Goal: Transaction & Acquisition: Book appointment/travel/reservation

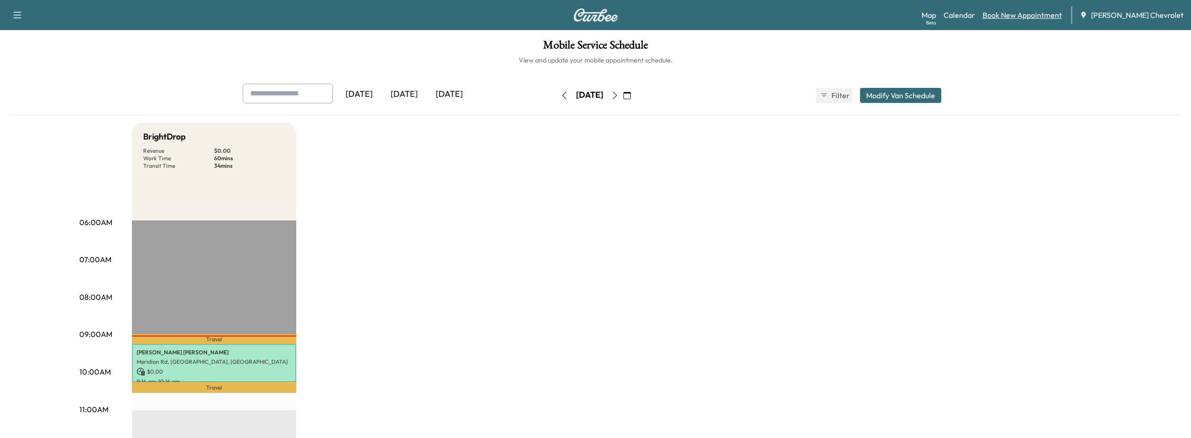
click at [1025, 16] on link "Book New Appointment" at bounding box center [1022, 14] width 79 height 11
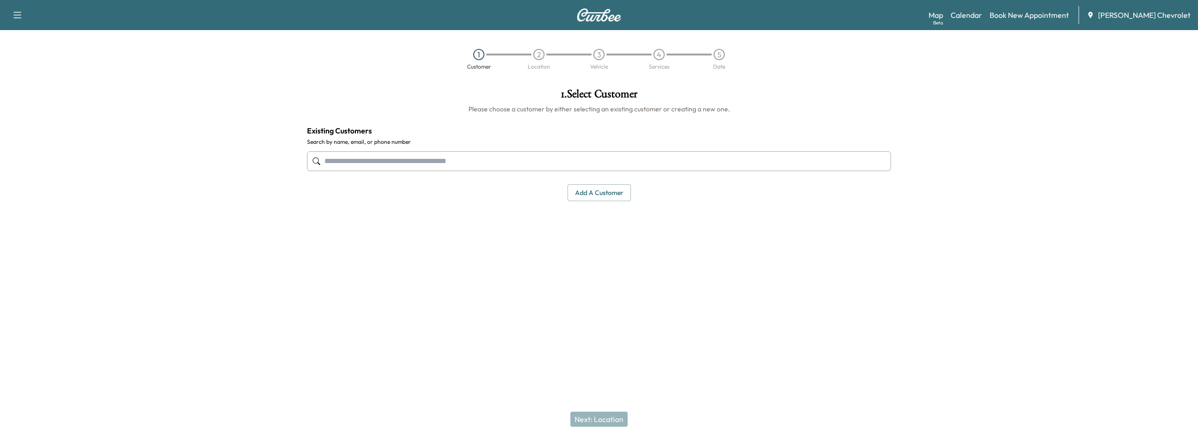
click at [371, 161] on input "text" at bounding box center [599, 161] width 584 height 20
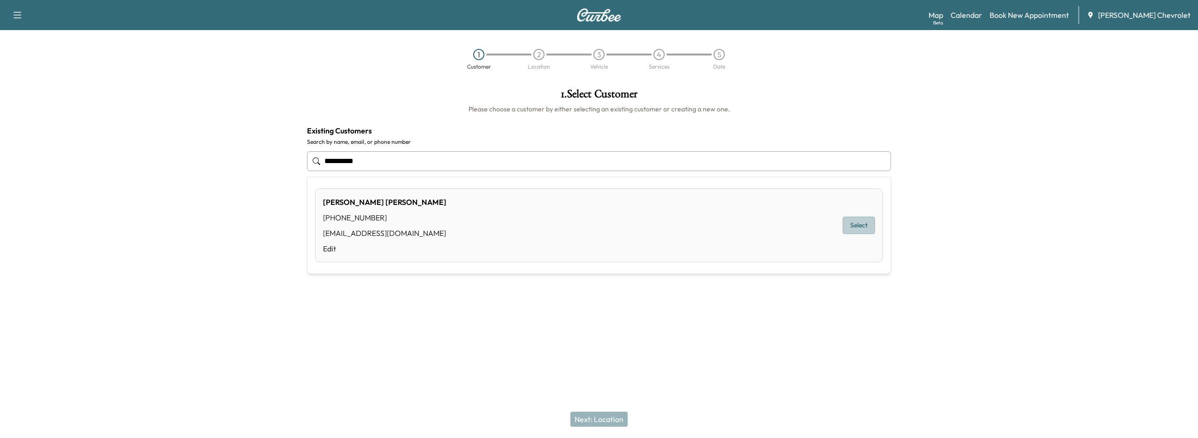
click at [851, 224] on button "Select" at bounding box center [859, 224] width 32 height 17
type input "**********"
click at [608, 422] on button "Next: Location" at bounding box center [599, 418] width 57 height 15
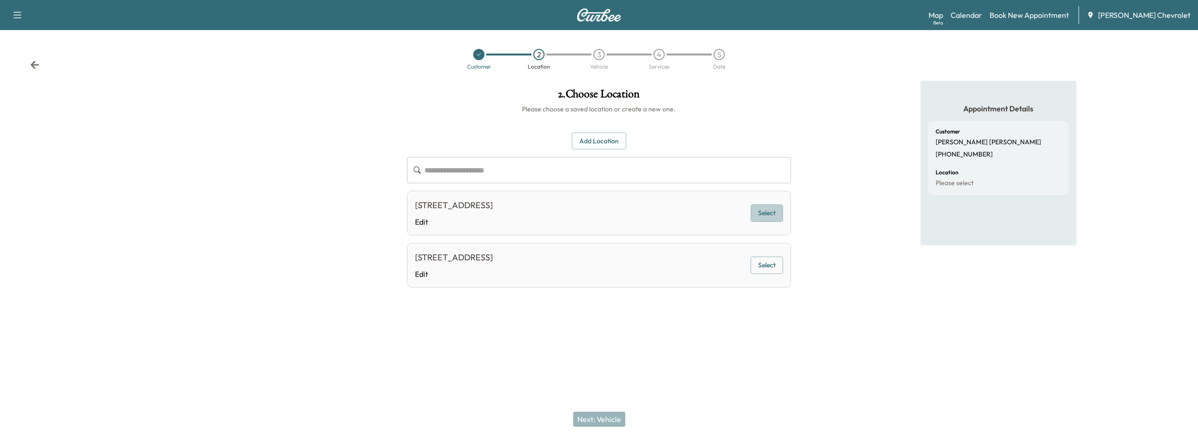
click at [771, 219] on button "Select" at bounding box center [767, 212] width 32 height 17
click at [584, 418] on button "Next: Vehicle" at bounding box center [599, 418] width 52 height 15
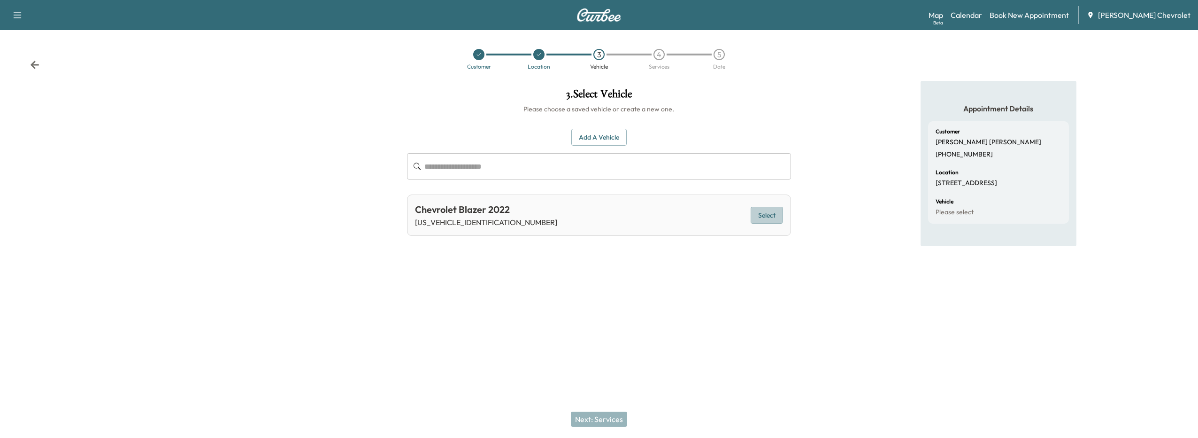
click at [774, 218] on button "Select" at bounding box center [767, 215] width 32 height 17
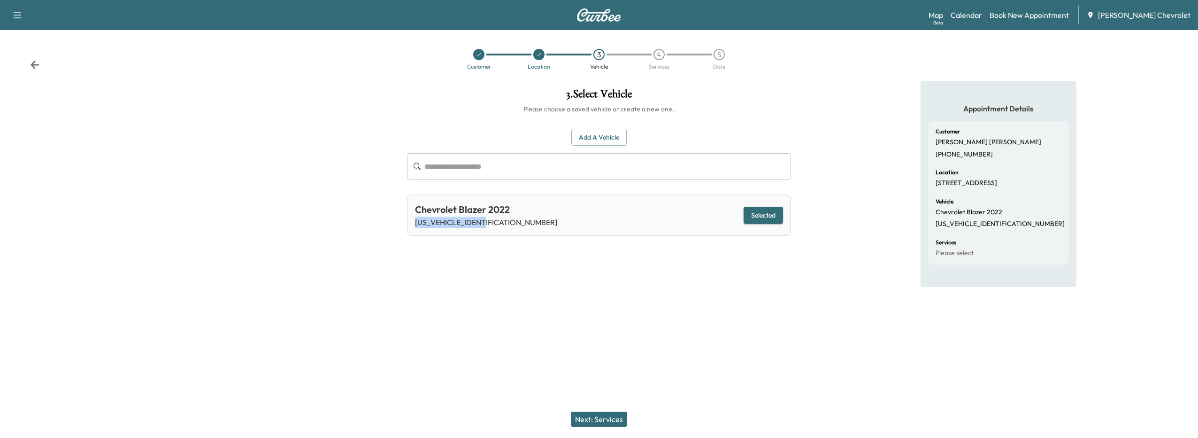
drag, startPoint x: 413, startPoint y: 223, endPoint x: 486, endPoint y: 225, distance: 72.8
click at [486, 225] on div "Chevrolet Blazer 2022 [US_VEHICLE_IDENTIFICATION_NUMBER] Selected" at bounding box center [599, 214] width 385 height 41
drag, startPoint x: 486, startPoint y: 225, endPoint x: 458, endPoint y: 266, distance: 49.1
click at [458, 266] on div "3 . Select Vehicle Please choose a saved vehicle or create a new one. Add a Veh…" at bounding box center [600, 190] width 400 height 219
drag, startPoint x: 414, startPoint y: 223, endPoint x: 511, endPoint y: 228, distance: 96.9
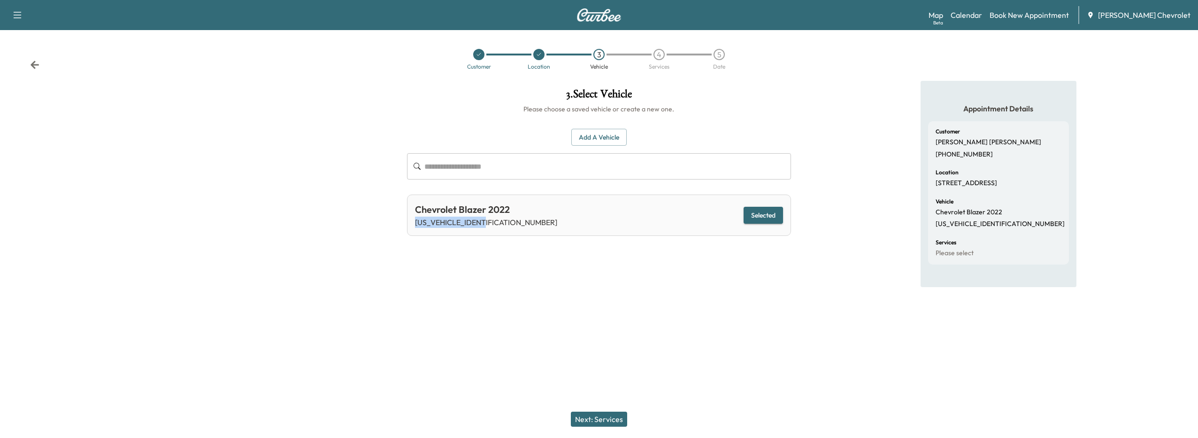
click at [511, 228] on div "Chevrolet Blazer 2022 [US_VEHICLE_IDENTIFICATION_NUMBER] Selected" at bounding box center [599, 214] width 385 height 41
drag, startPoint x: 511, startPoint y: 228, endPoint x: 483, endPoint y: 220, distance: 29.3
copy p "[US_VEHICLE_IDENTIFICATION_NUMBER]"
click at [772, 214] on button "Selected" at bounding box center [763, 215] width 39 height 17
click at [585, 416] on button "Next: Services" at bounding box center [599, 418] width 56 height 15
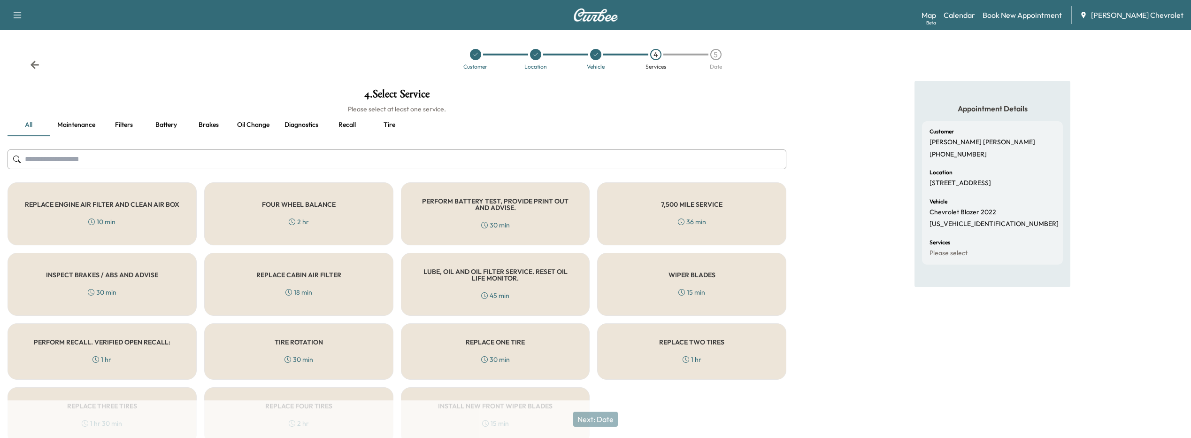
scroll to position [43, 0]
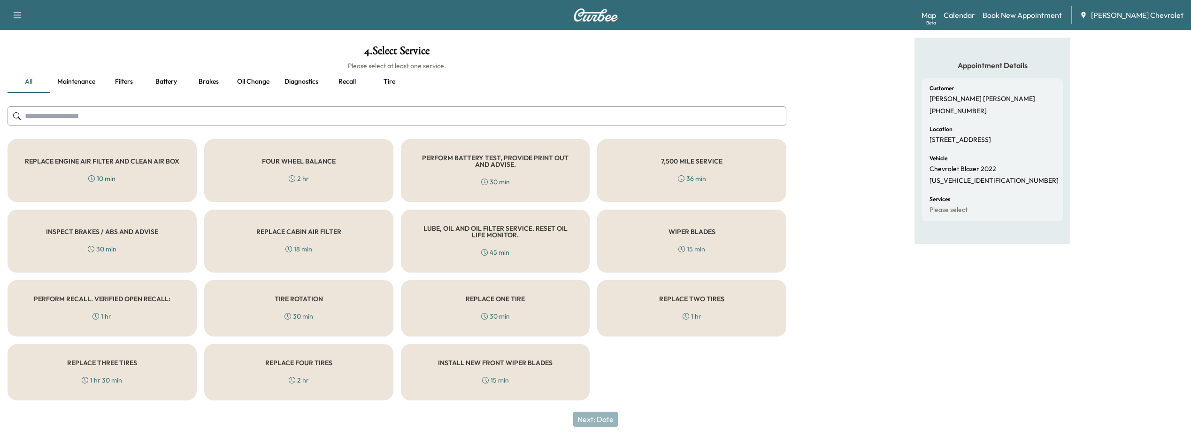
click at [230, 119] on input "text" at bounding box center [397, 116] width 779 height 20
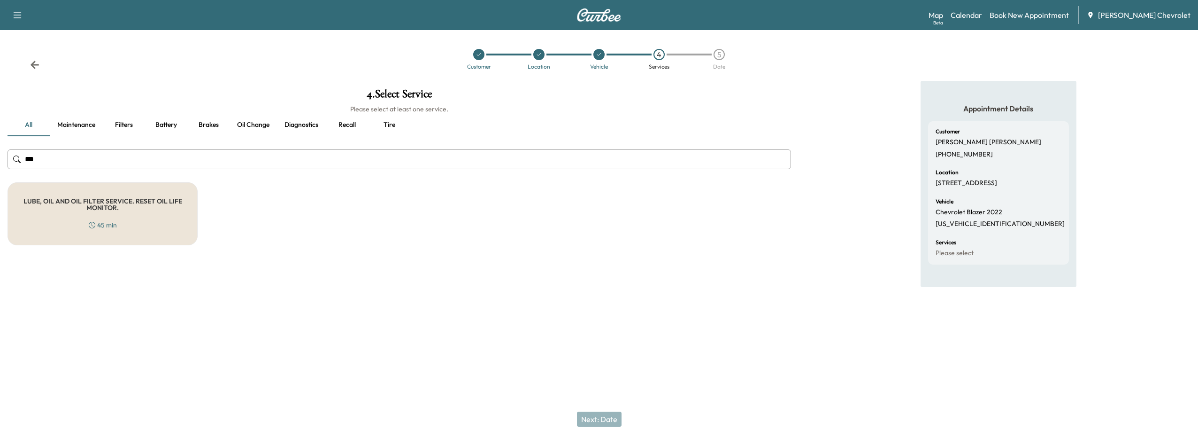
type input "***"
click at [130, 223] on div "LUBE, OIL AND OIL FILTER SERVICE. RESET OIL LIFE MONITOR. 45 min" at bounding box center [103, 213] width 190 height 63
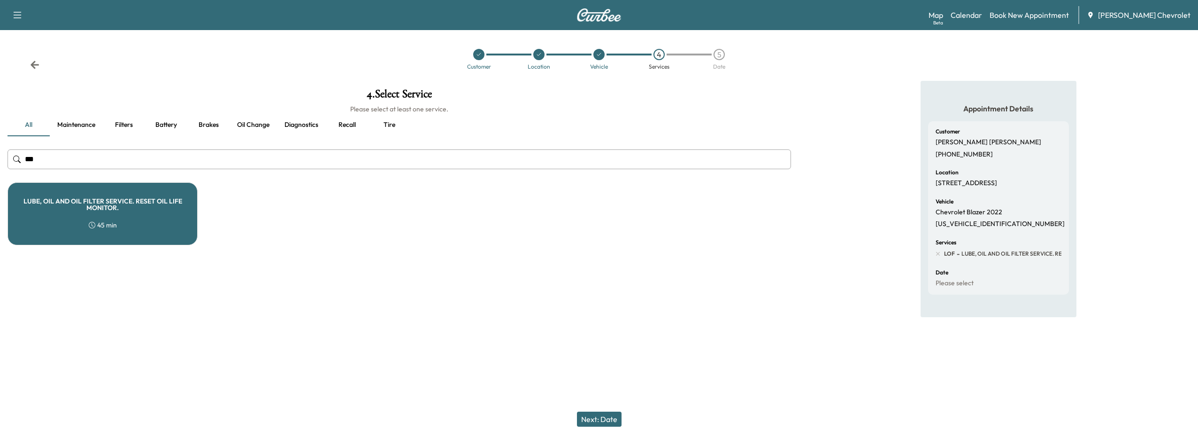
click at [598, 419] on button "Next: Date" at bounding box center [599, 418] width 45 height 15
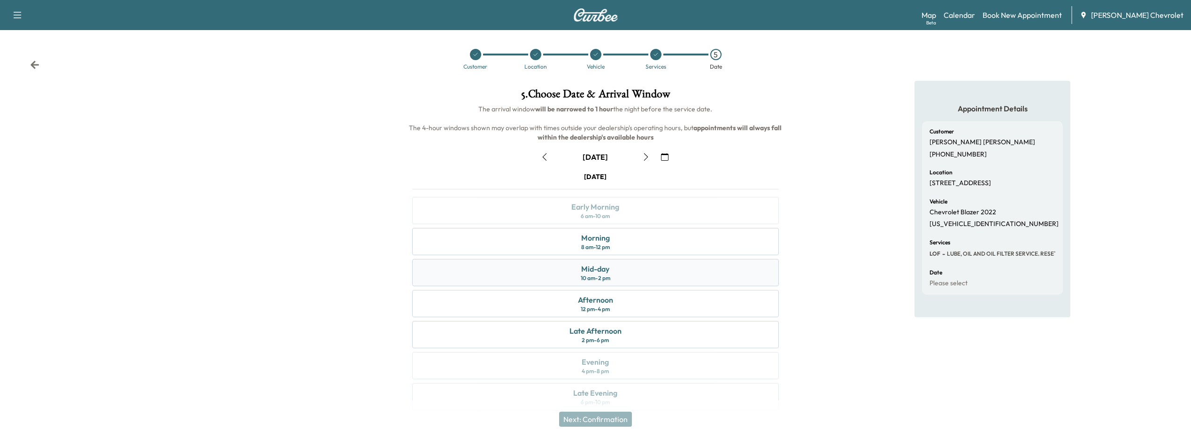
click at [616, 278] on div "Mid-day 10 am - 2 pm" at bounding box center [595, 272] width 367 height 27
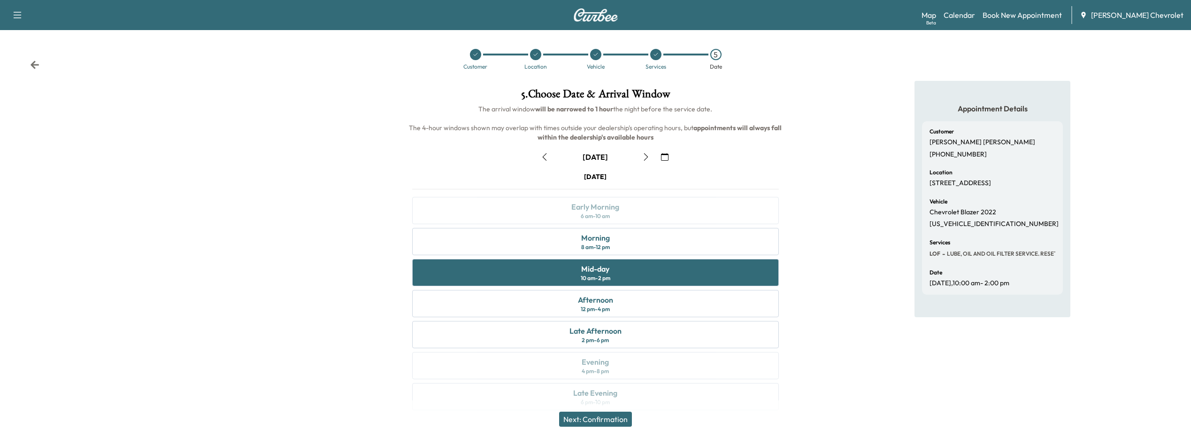
click at [608, 425] on button "Next: Confirmation" at bounding box center [595, 418] width 73 height 15
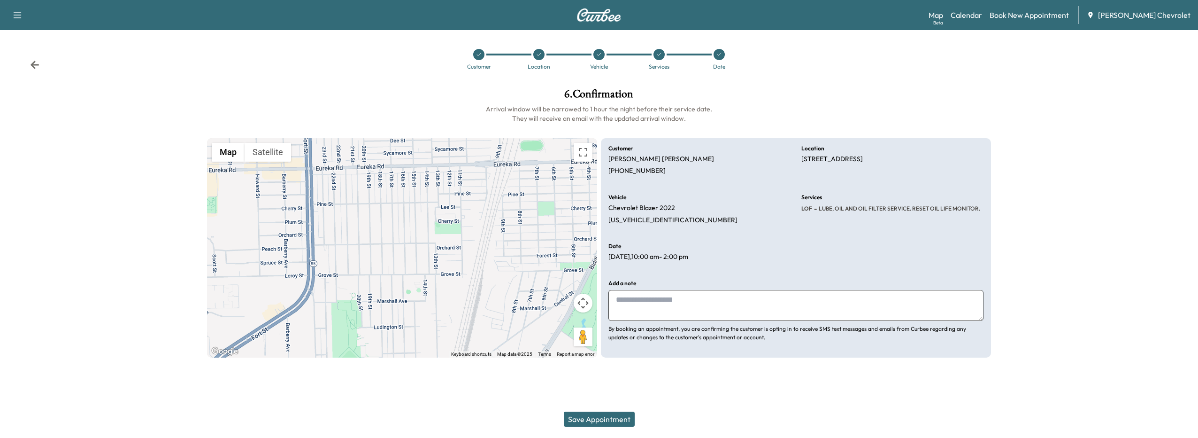
click at [592, 416] on button "Save Appointment" at bounding box center [599, 418] width 71 height 15
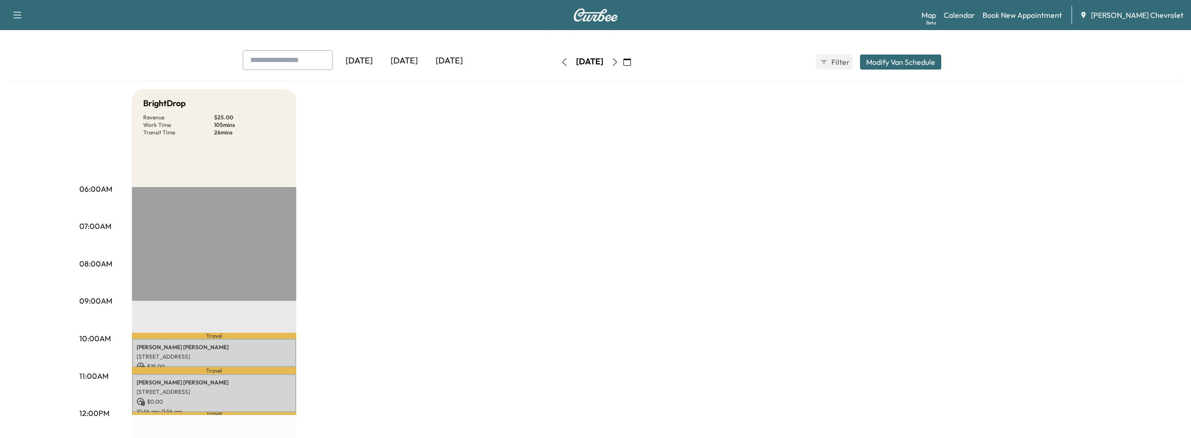
scroll to position [47, 0]
